Goal: Task Accomplishment & Management: Use online tool/utility

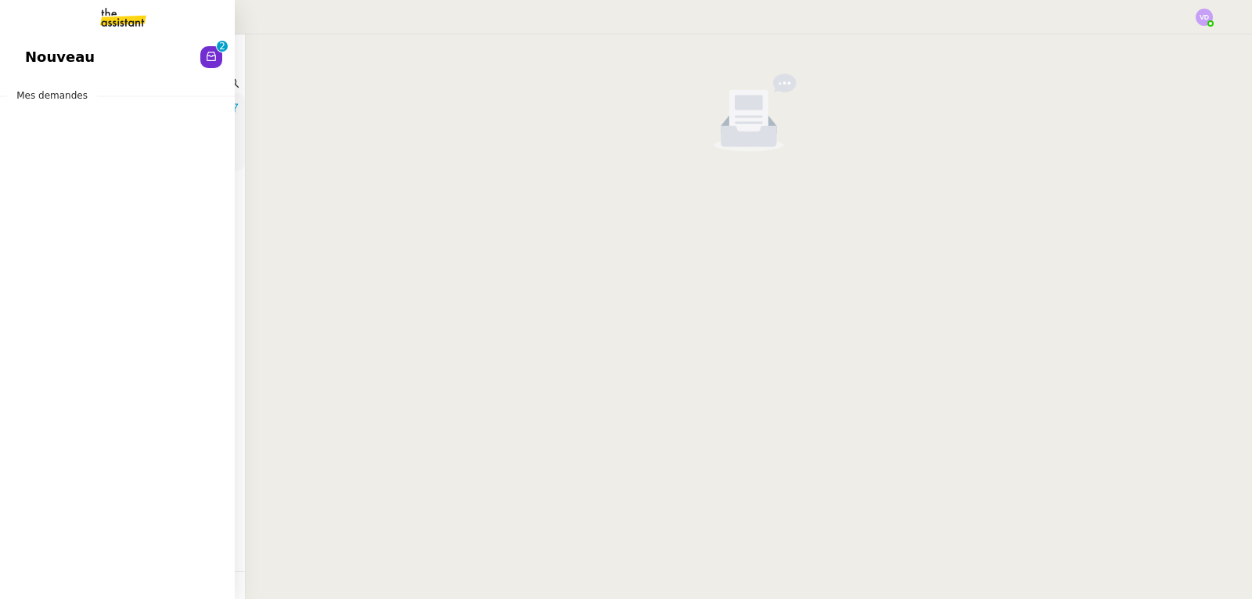
click at [115, 65] on link "Nouveau 0 1 2 3 4 5 6 7 8 9" at bounding box center [117, 57] width 235 height 36
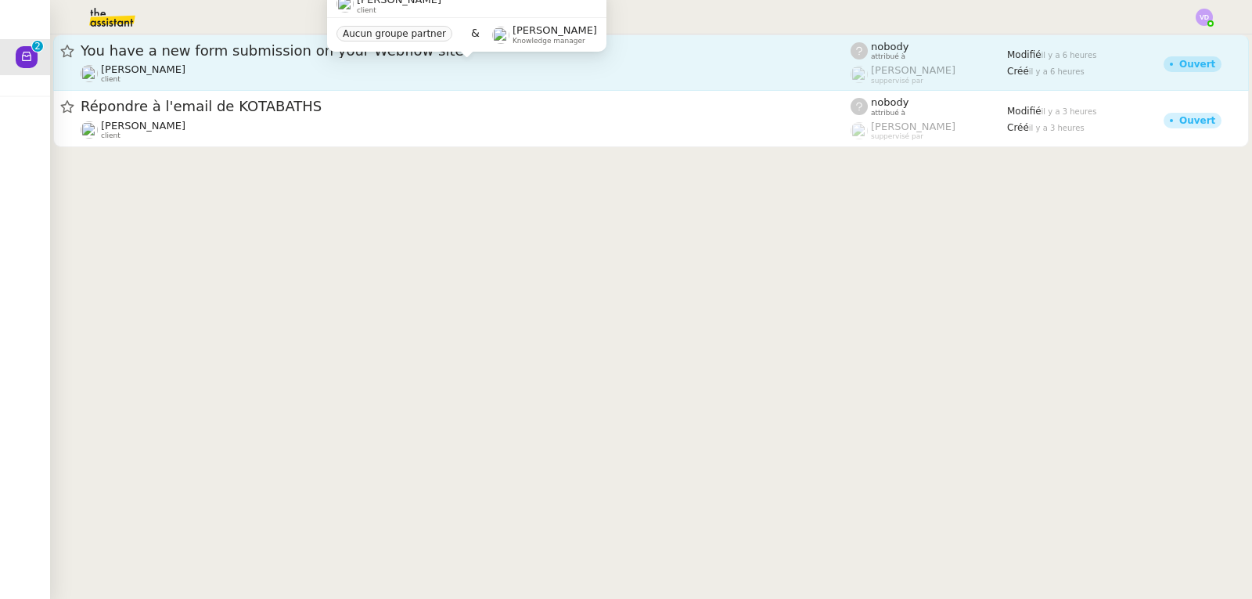
click at [306, 72] on div "[PERSON_NAME] client" at bounding box center [466, 73] width 770 height 20
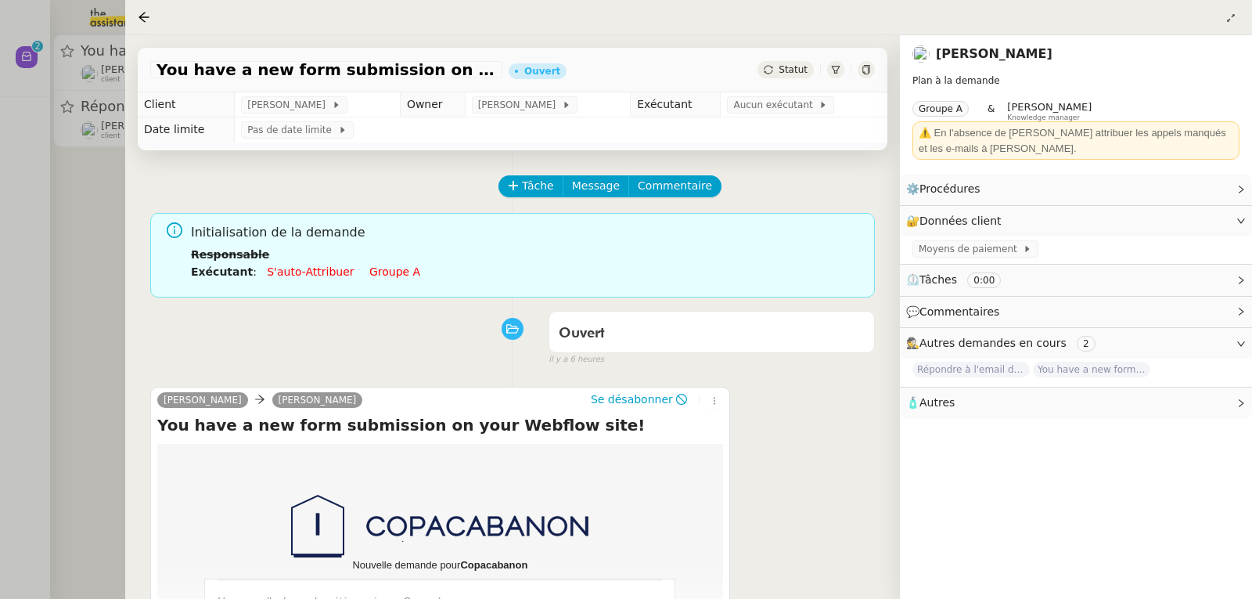
scroll to position [157, 0]
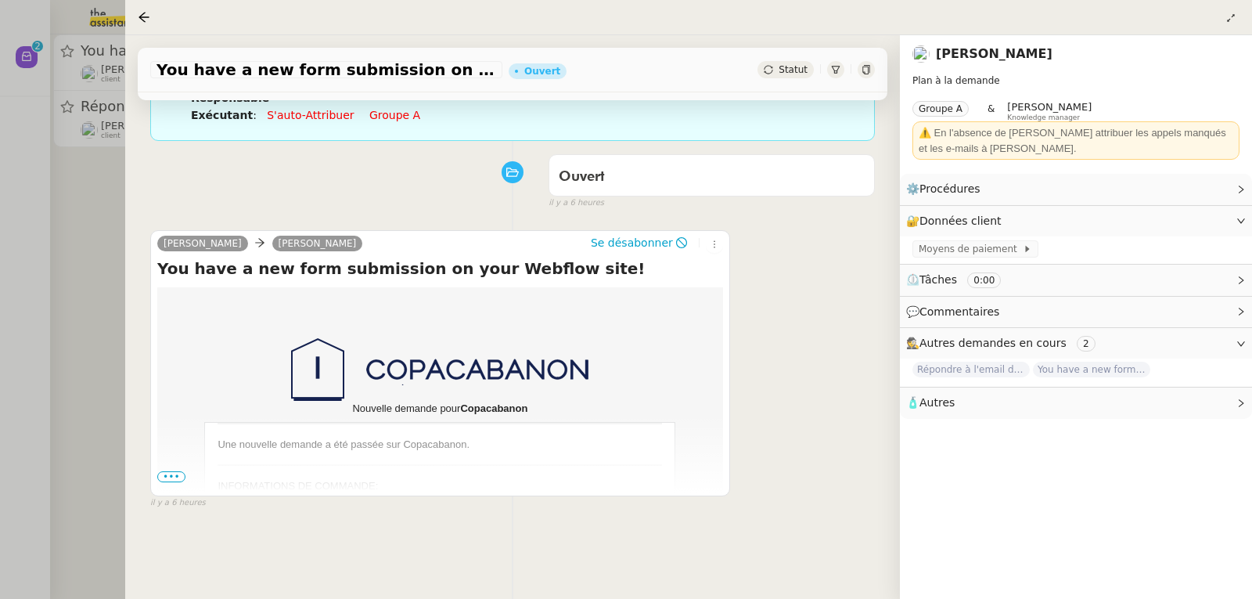
click at [166, 481] on span "•••" at bounding box center [171, 476] width 28 height 11
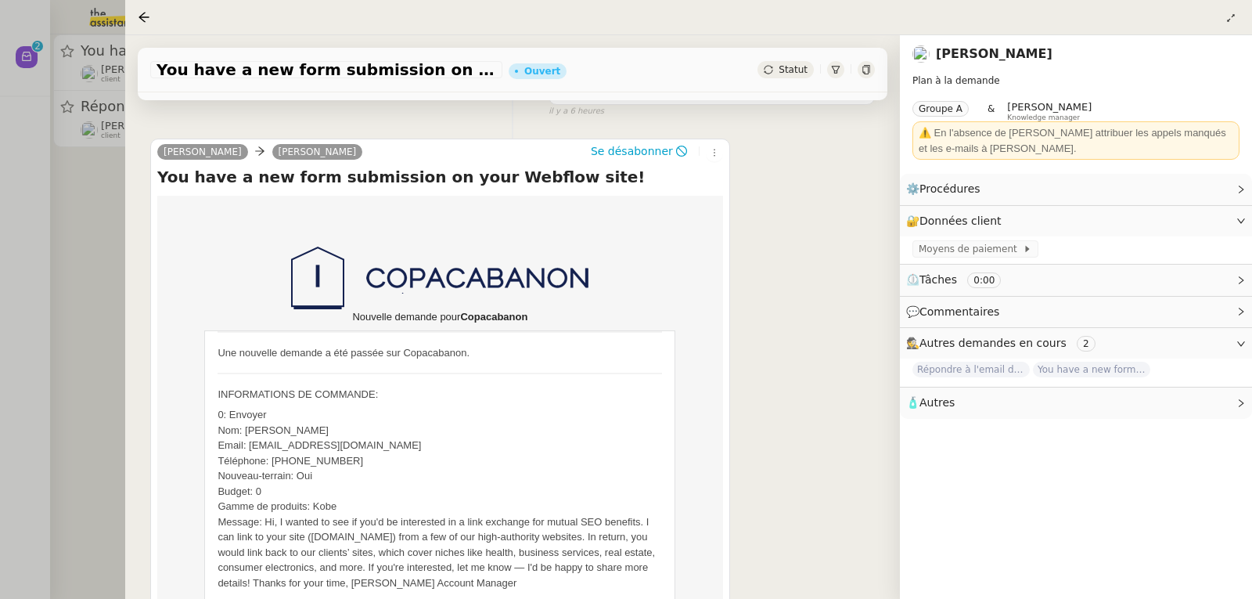
scroll to position [391, 0]
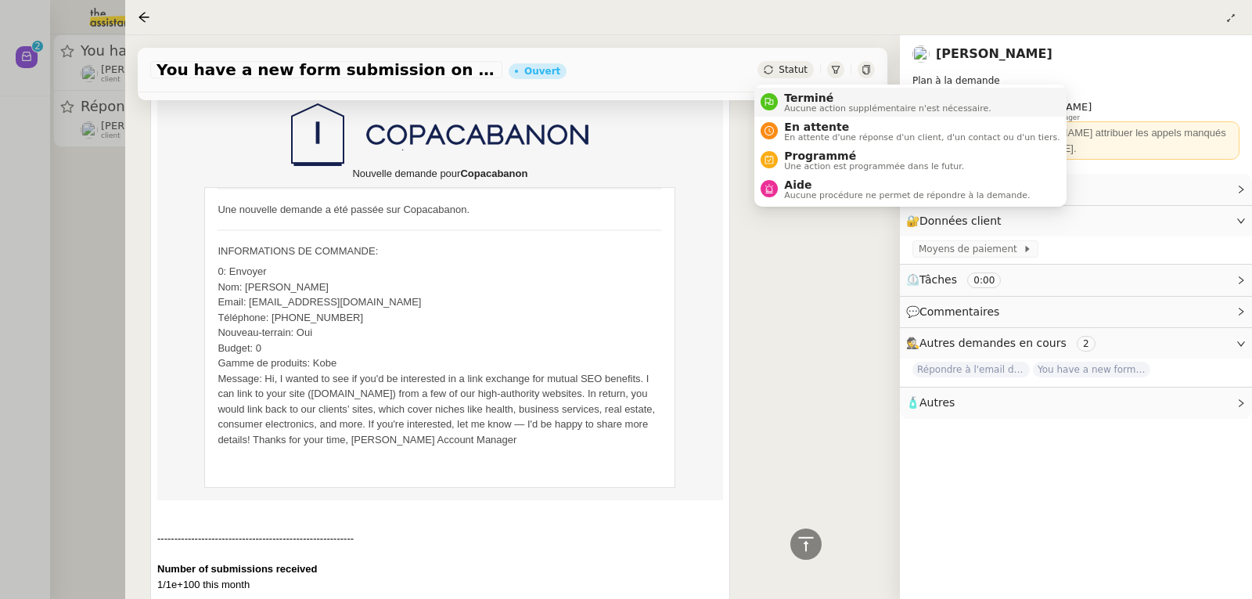
click at [781, 101] on div "Terminé Aucune action supplémentaire n'est nécessaire." at bounding box center [884, 102] width 213 height 21
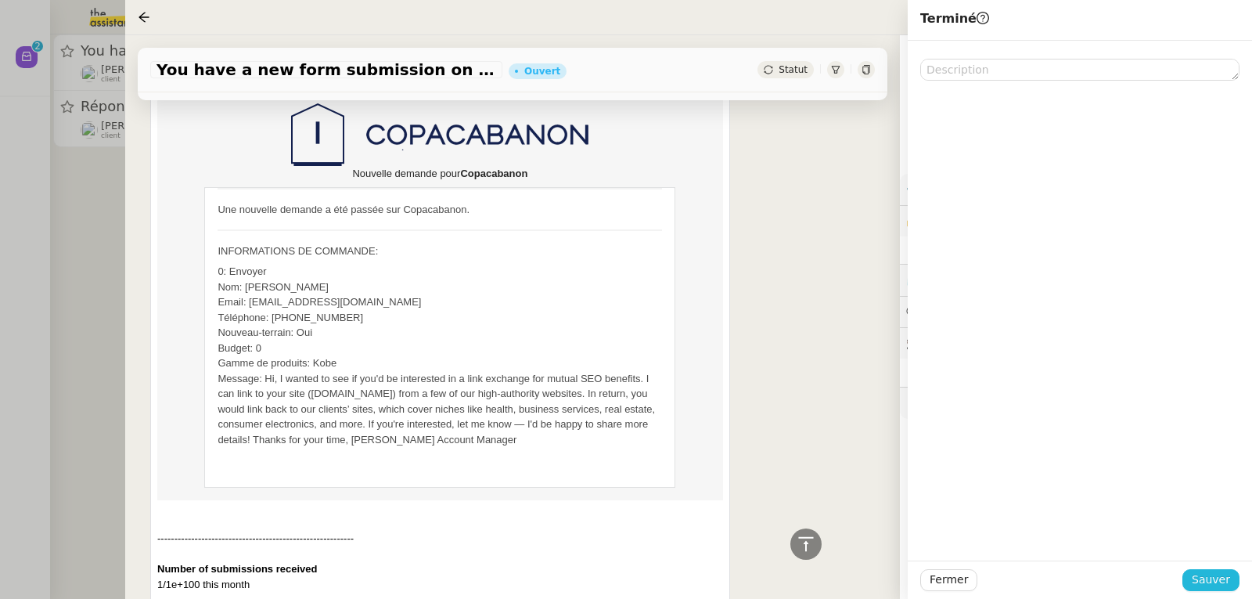
click at [1212, 584] on span "Sauver" at bounding box center [1211, 580] width 38 height 18
click at [103, 295] on div at bounding box center [626, 299] width 1252 height 599
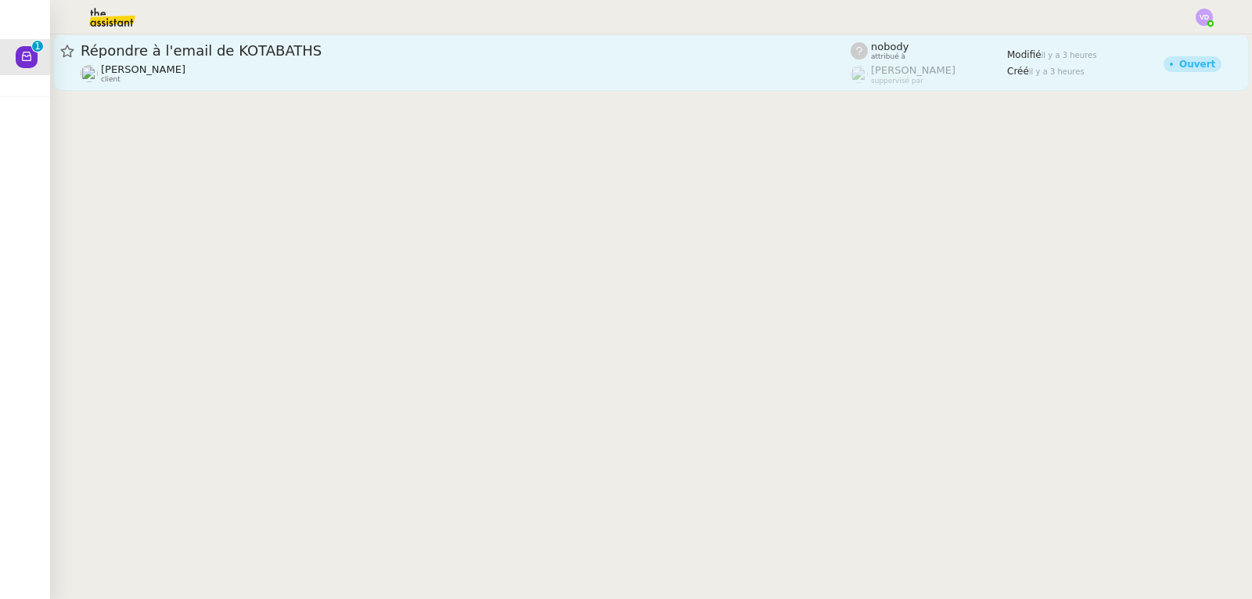
click at [168, 62] on div "Répondre à l'email de KOTABATHS [PERSON_NAME] client" at bounding box center [466, 62] width 770 height 42
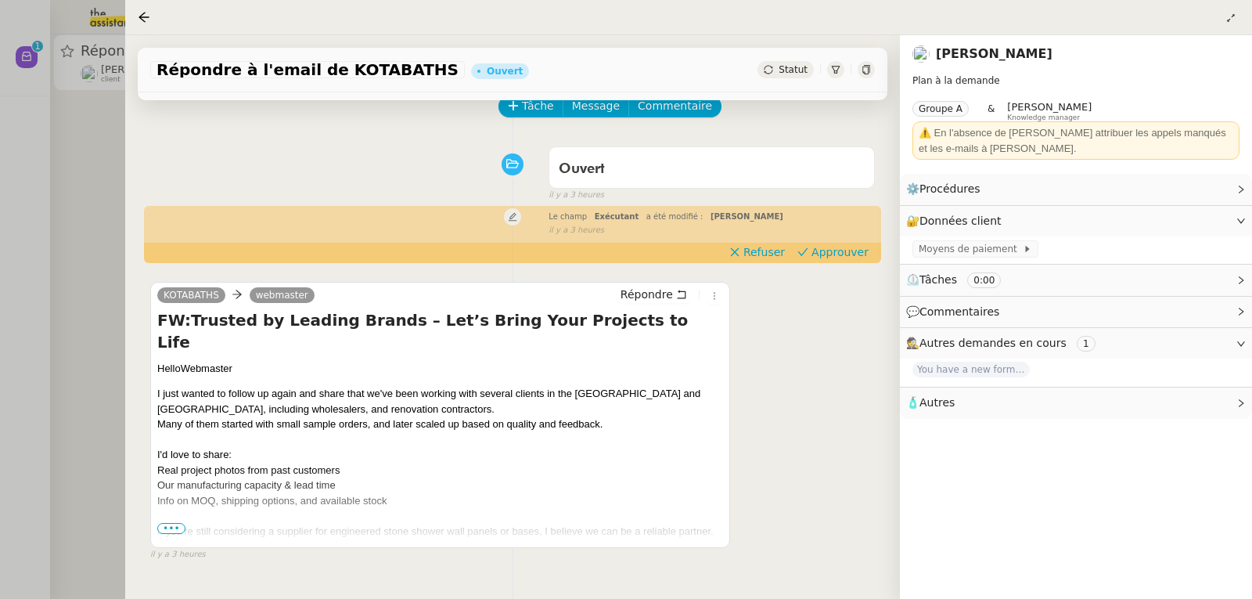
scroll to position [157, 0]
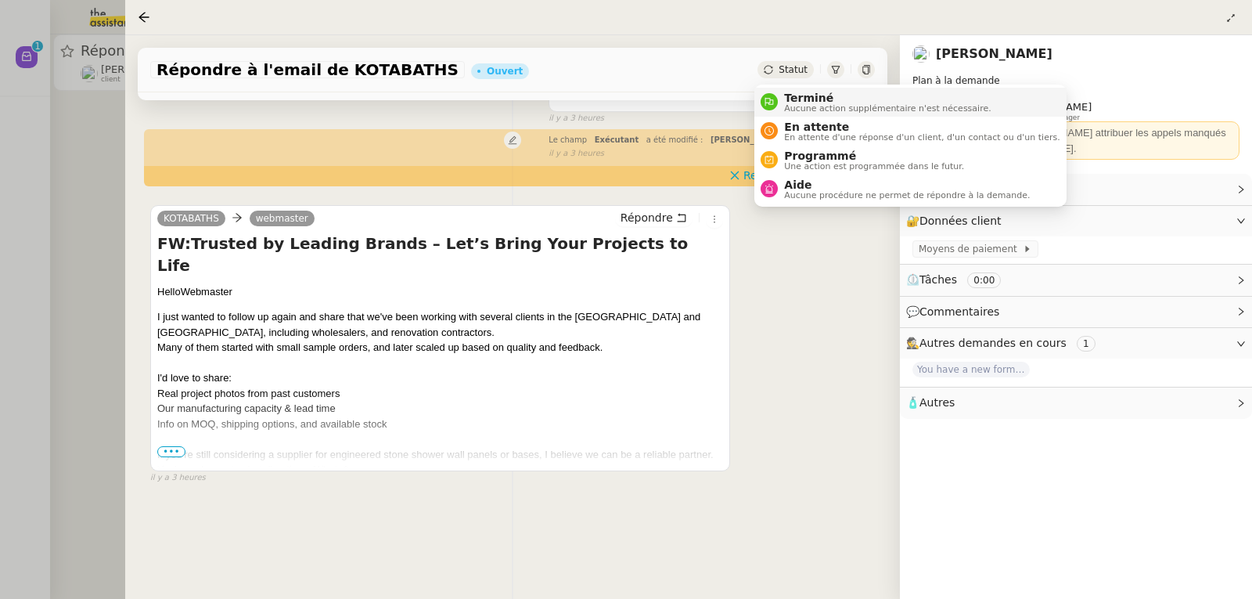
click at [799, 97] on span "Terminé" at bounding box center [887, 98] width 207 height 13
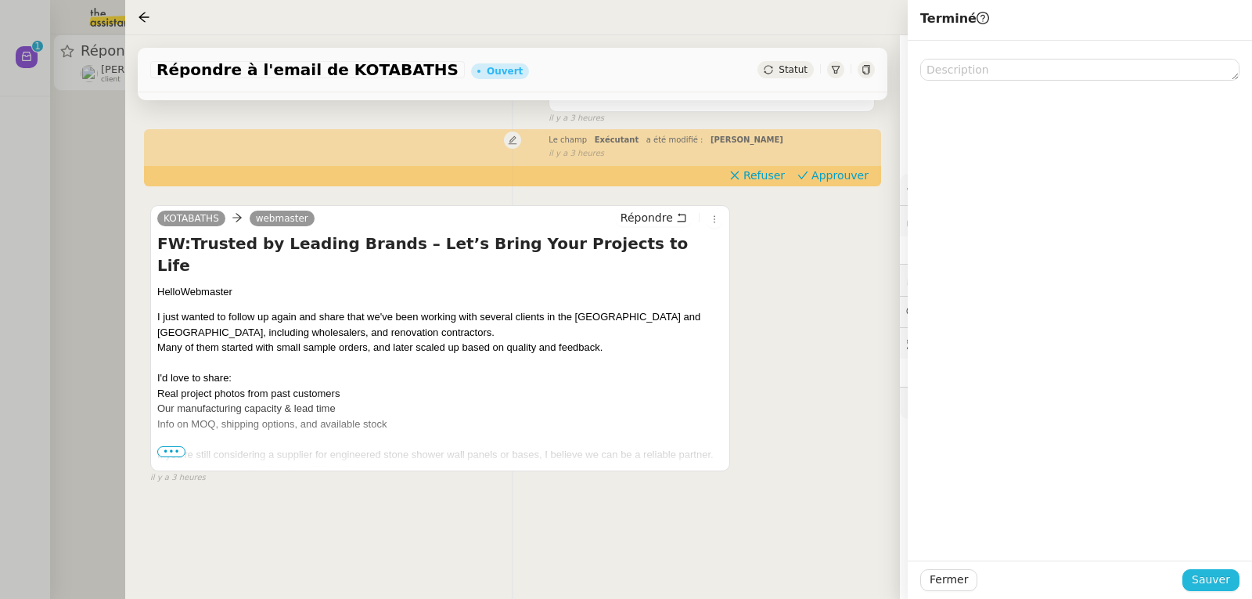
click at [1205, 578] on span "Sauver" at bounding box center [1211, 580] width 38 height 18
